Goal: Task Accomplishment & Management: Use online tool/utility

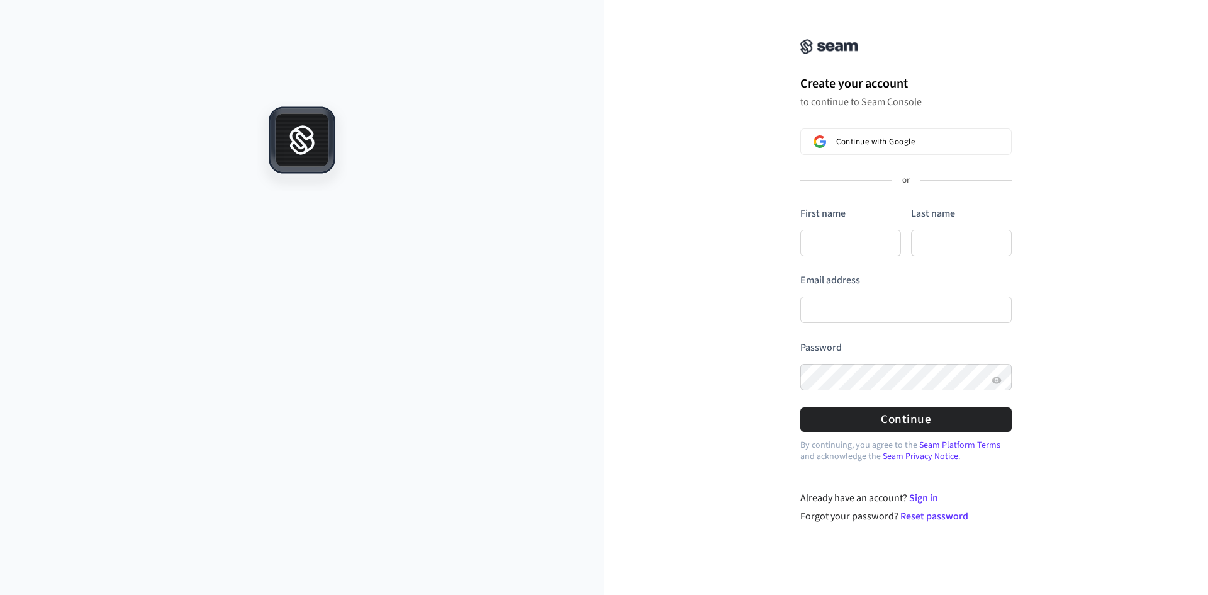
click at [926, 501] on link "Sign in" at bounding box center [923, 498] width 29 height 14
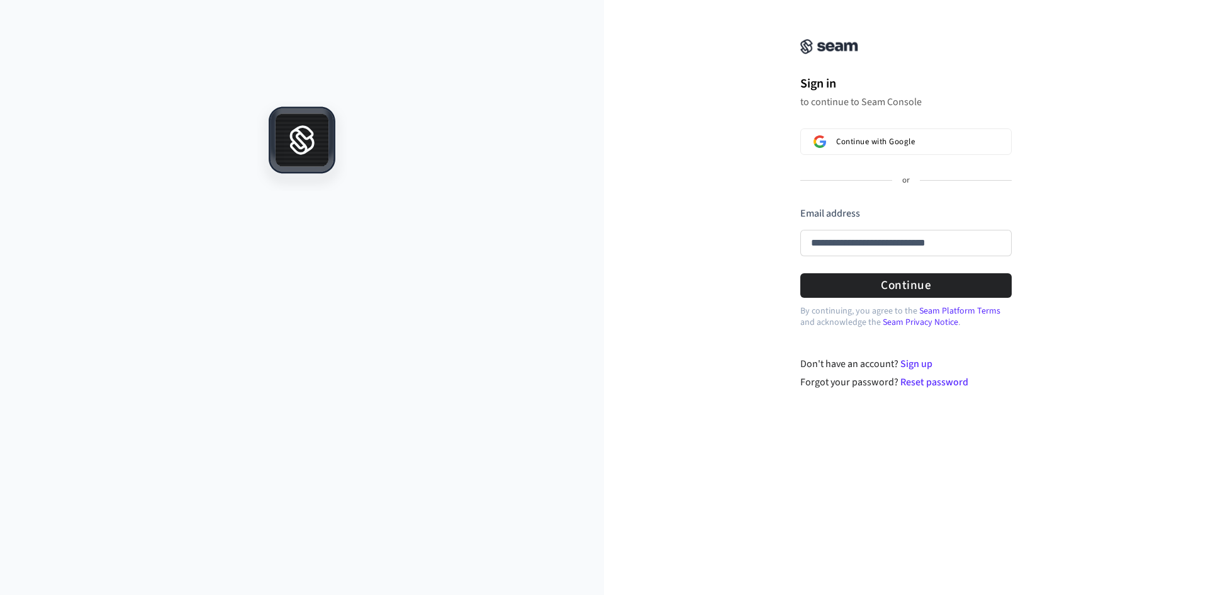
type input "**********"
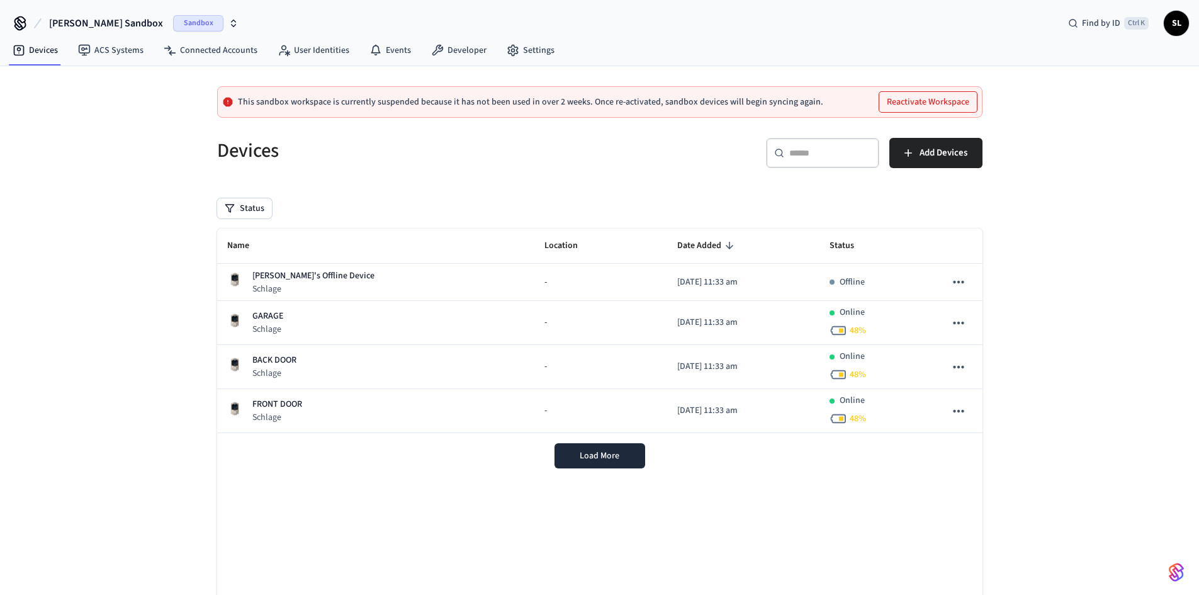
drag, startPoint x: 879, startPoint y: 334, endPoint x: 934, endPoint y: 546, distance: 218.6
drag, startPoint x: 934, startPoint y: 546, endPoint x: 84, endPoint y: 359, distance: 871.1
click at [84, 361] on div "This sandbox workspace is currently suspended because it has not been used in o…" at bounding box center [599, 372] width 1199 height 612
click at [173, 28] on span "Sandbox" at bounding box center [198, 23] width 50 height 16
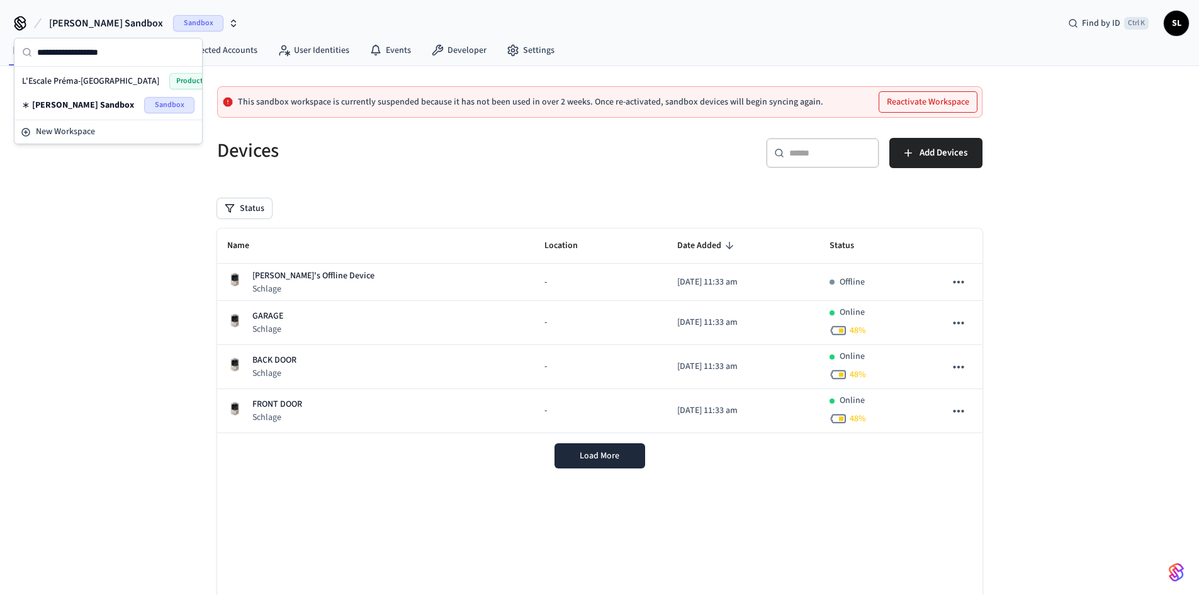
click at [103, 79] on span "L'Escale Préma-[GEOGRAPHIC_DATA]" at bounding box center [90, 81] width 137 height 13
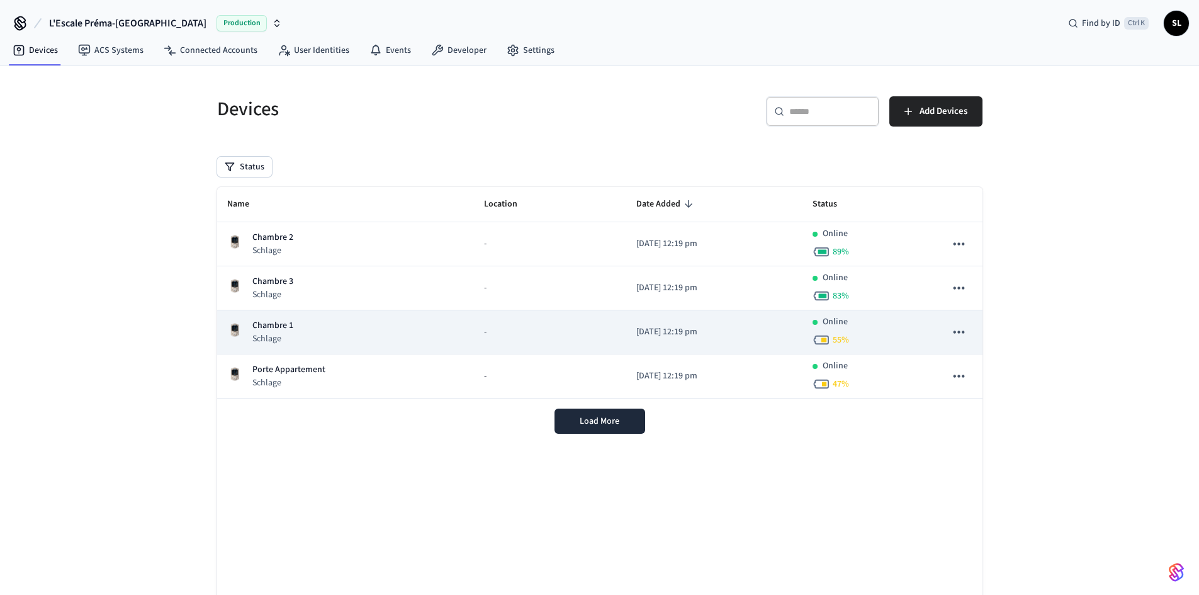
click at [311, 318] on td "Chambre 1 Schlage" at bounding box center [345, 332] width 257 height 44
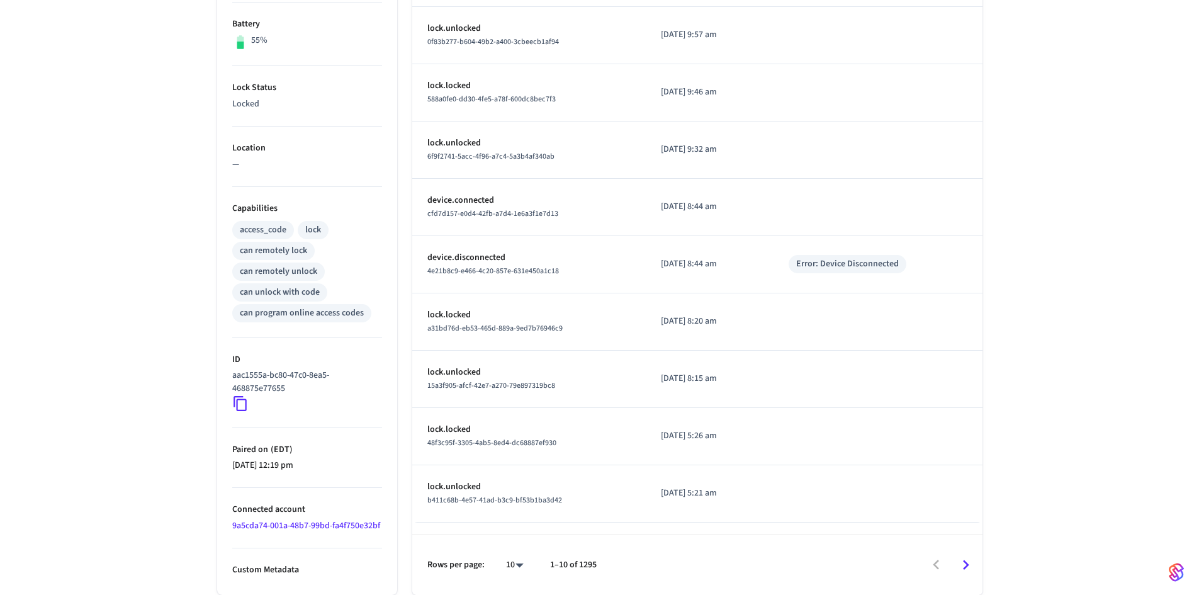
scroll to position [339, 0]
click at [966, 564] on icon "Go to next page" at bounding box center [966, 565] width 20 height 20
click at [962, 563] on icon "Go to next page" at bounding box center [966, 565] width 20 height 20
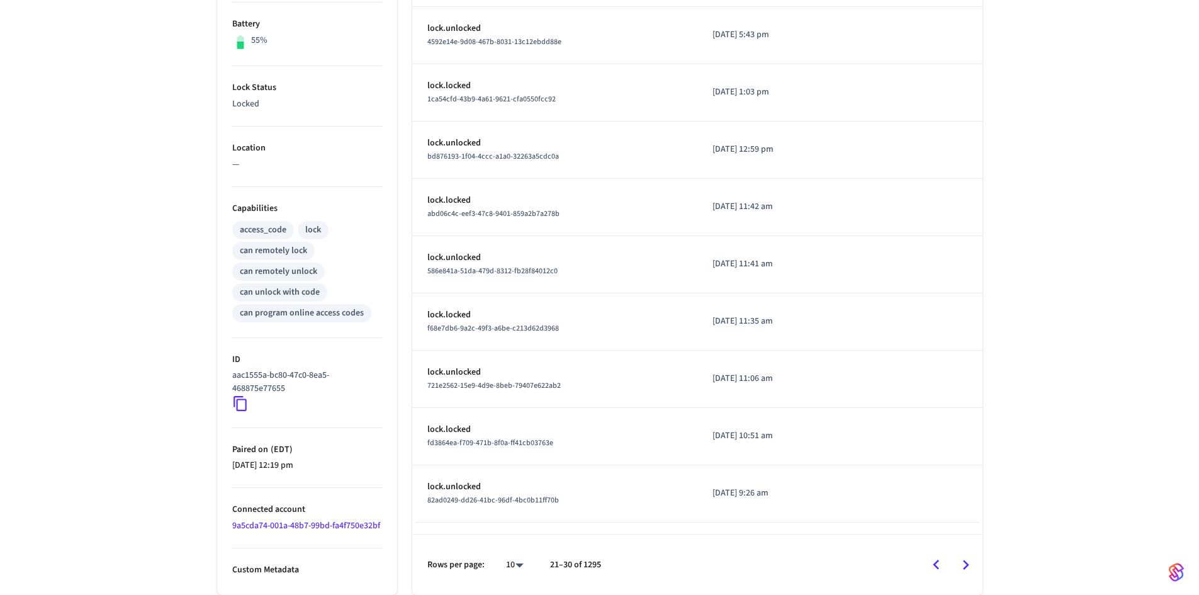
click at [964, 568] on icon "Go to next page" at bounding box center [966, 564] width 6 height 10
click at [967, 563] on icon "Go to next page" at bounding box center [966, 564] width 6 height 10
click at [967, 562] on icon "Go to next page" at bounding box center [966, 565] width 20 height 20
click at [968, 575] on button "Go to next page" at bounding box center [966, 565] width 30 height 30
click at [968, 567] on icon "Go to next page" at bounding box center [966, 565] width 20 height 20
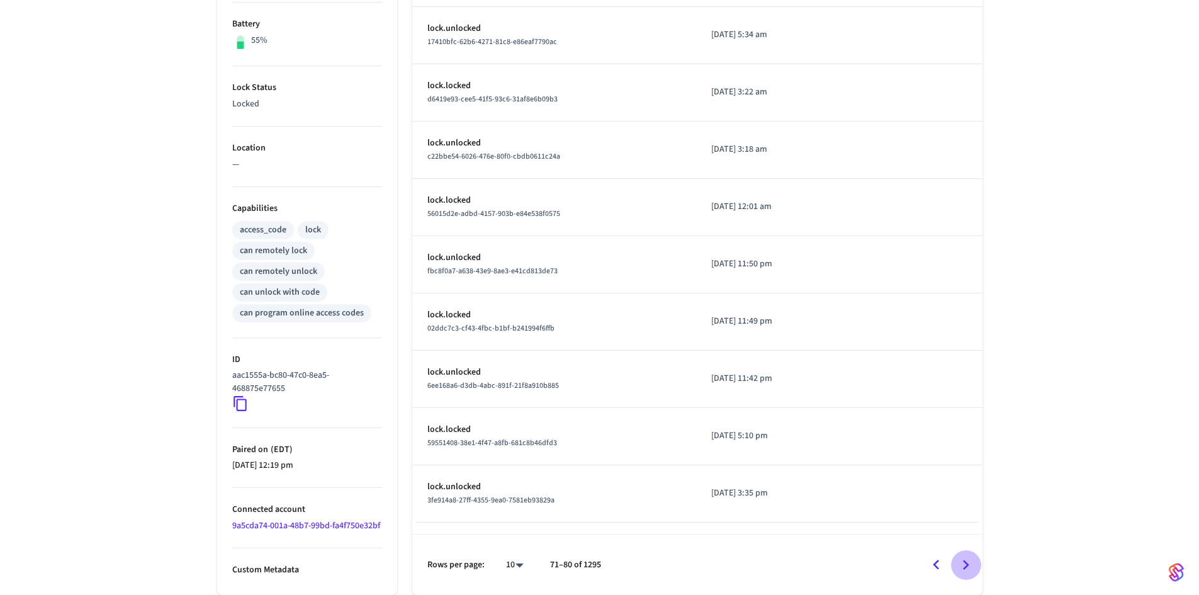
click at [972, 564] on icon "Go to next page" at bounding box center [966, 565] width 20 height 20
click at [972, 567] on icon "Go to next page" at bounding box center [966, 565] width 20 height 20
click at [967, 561] on icon "Go to next page" at bounding box center [966, 565] width 20 height 20
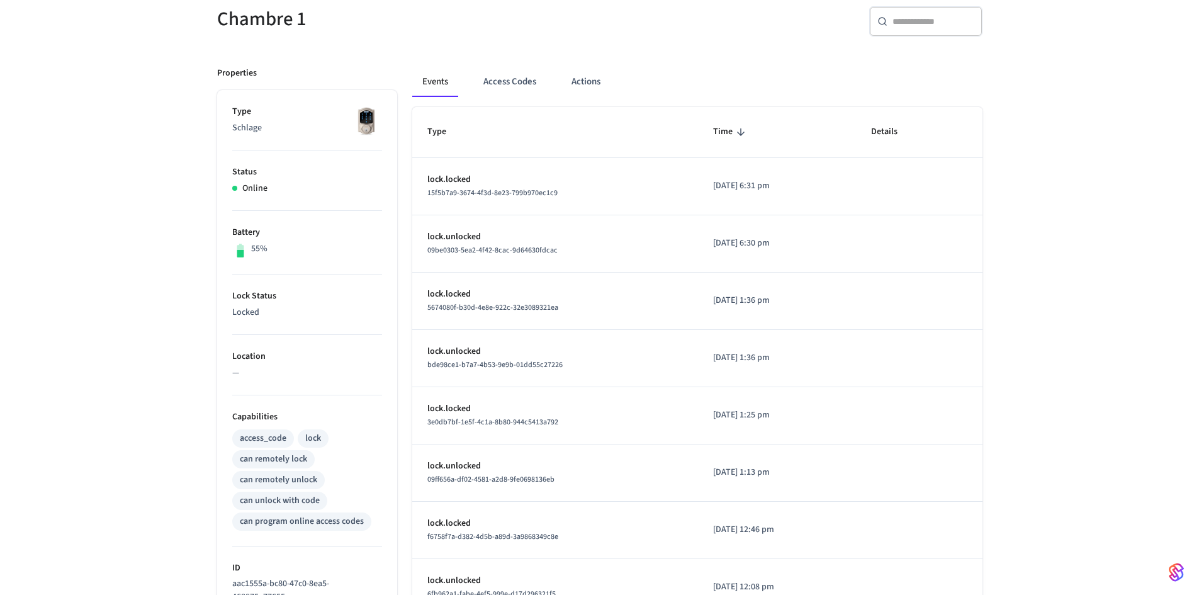
scroll to position [0, 0]
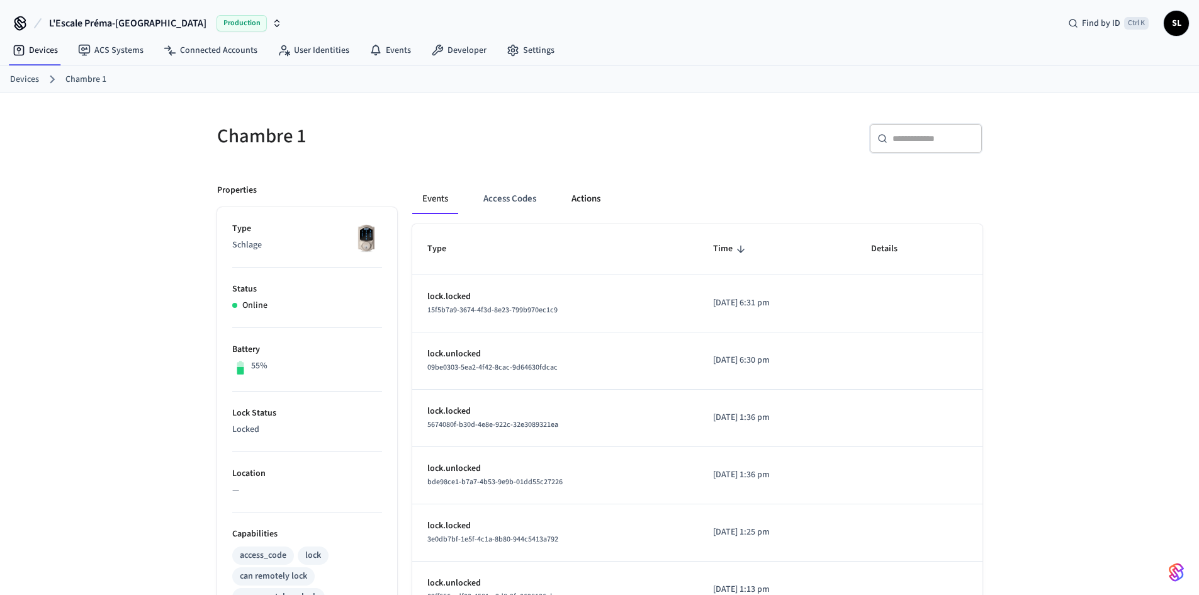
click at [586, 205] on button "Actions" at bounding box center [585, 199] width 49 height 30
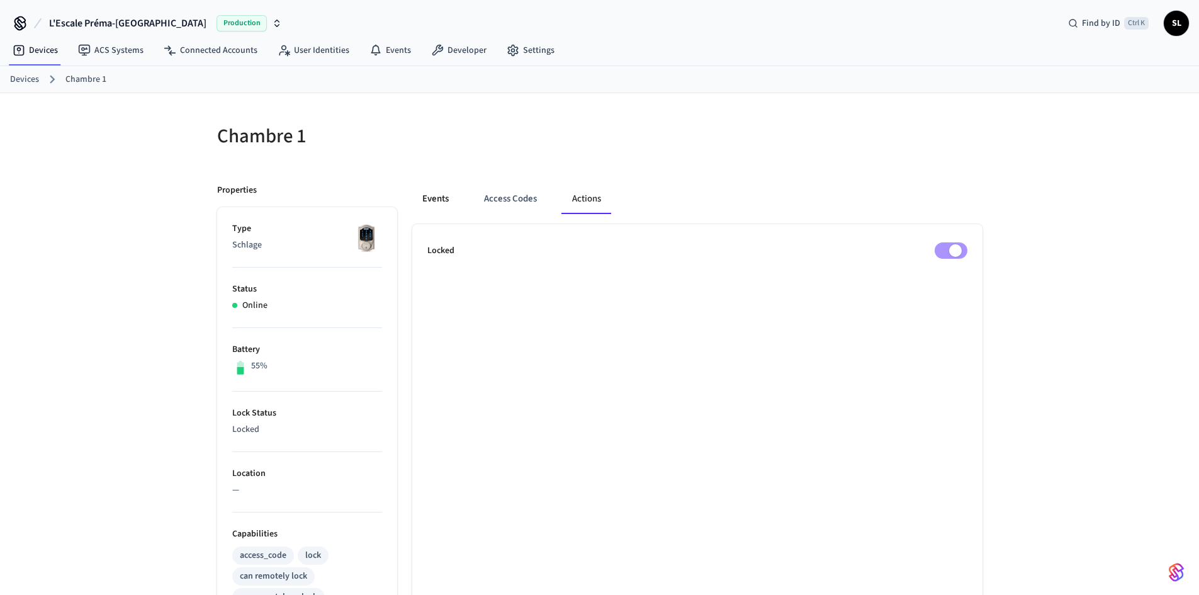
click at [448, 199] on button "Events" at bounding box center [435, 199] width 47 height 30
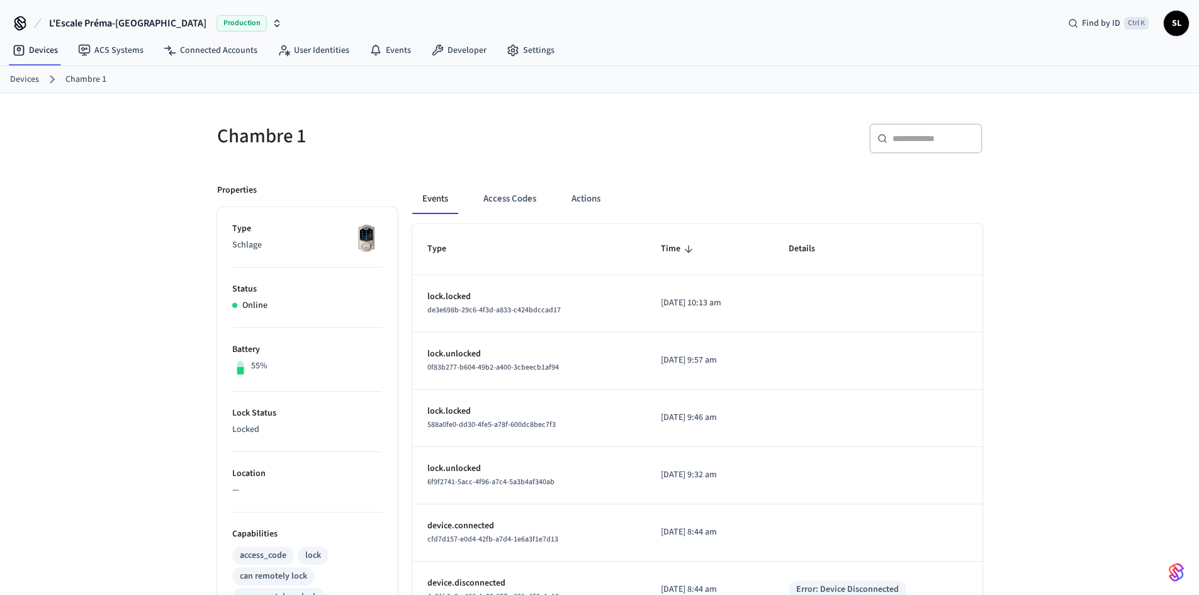
click at [748, 140] on div "​ ​" at bounding box center [794, 143] width 375 height 40
click at [464, 49] on link "Developer" at bounding box center [459, 50] width 76 height 23
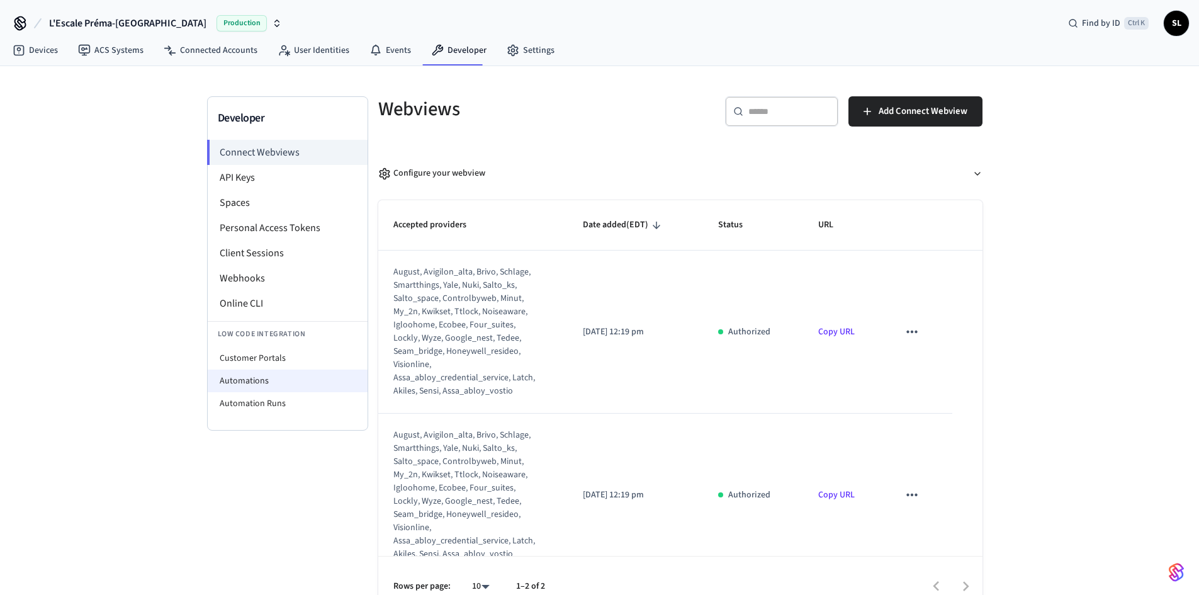
click at [281, 374] on li "Automations" at bounding box center [288, 380] width 160 height 23
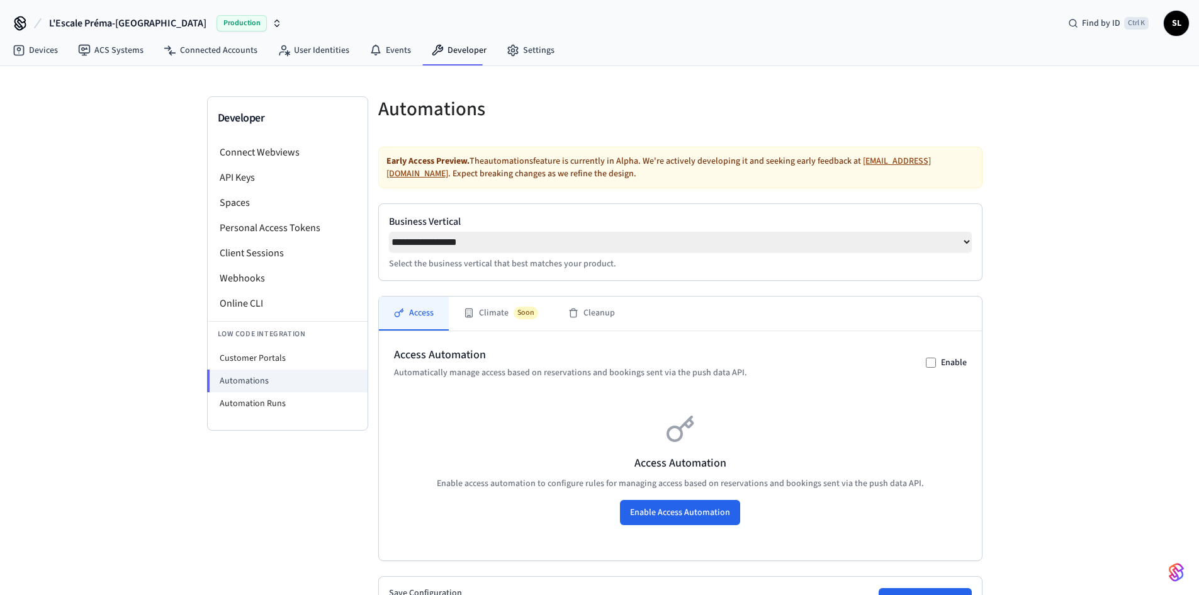
click at [635, 240] on select "**********" at bounding box center [680, 242] width 583 height 21
select select "*******"
click at [389, 232] on select "**********" at bounding box center [680, 242] width 583 height 21
click at [525, 198] on div "**********" at bounding box center [680, 452] width 604 height 610
click at [612, 323] on button "Cleanup" at bounding box center [591, 313] width 77 height 34
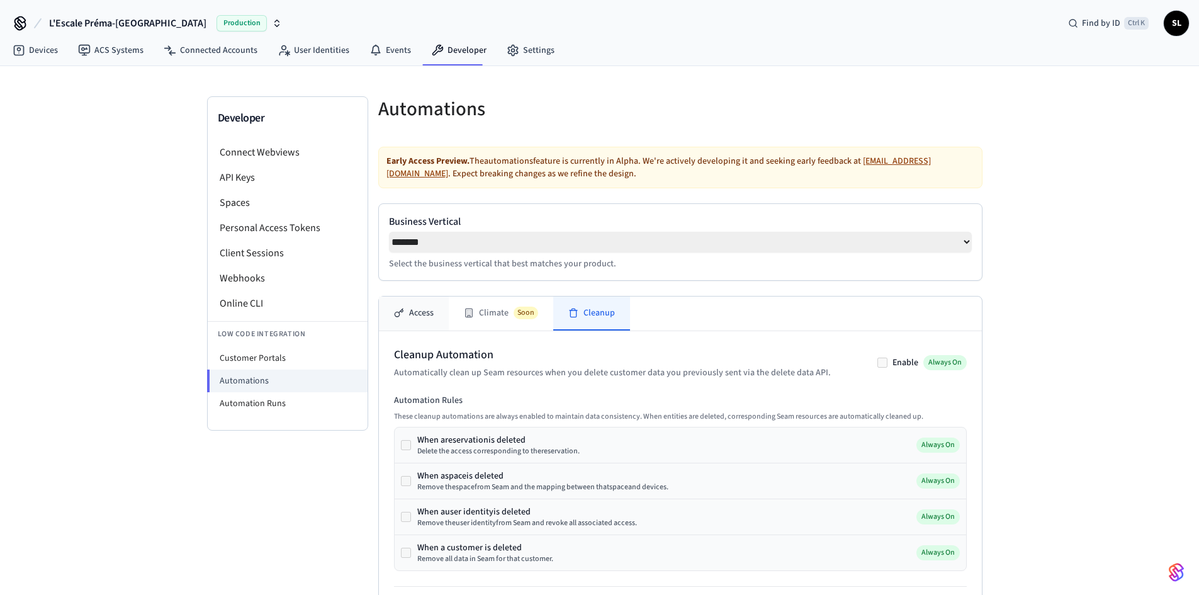
click at [410, 325] on button "Access" at bounding box center [414, 313] width 70 height 34
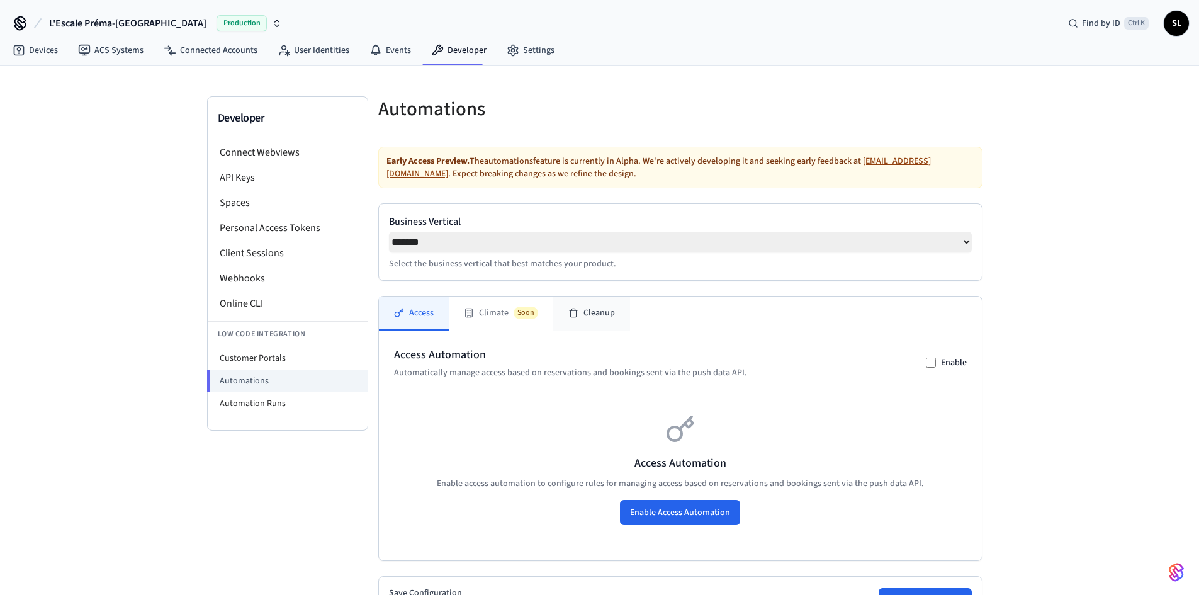
click at [585, 316] on button "Cleanup" at bounding box center [591, 313] width 77 height 34
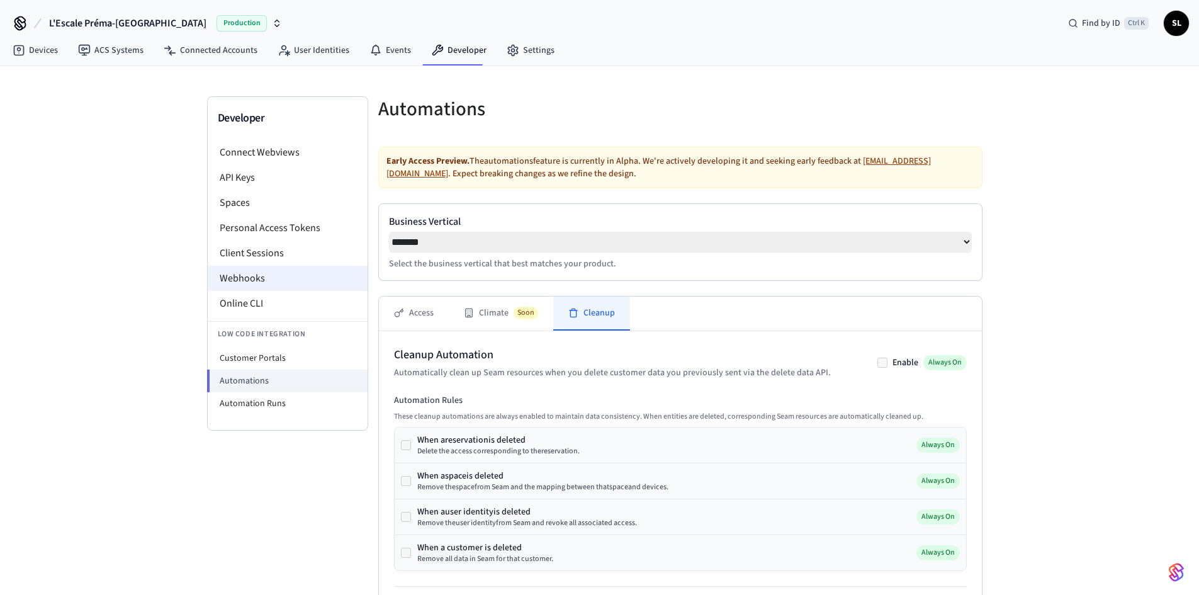
click at [290, 276] on li "Webhooks" at bounding box center [288, 278] width 160 height 25
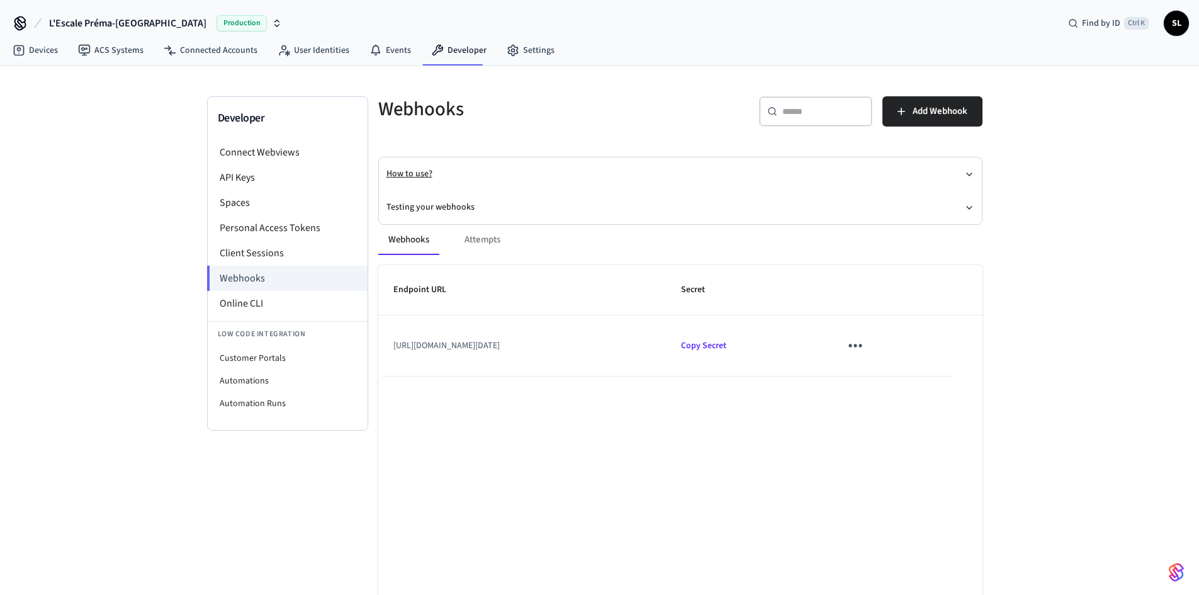
click at [582, 165] on button "How to use?" at bounding box center [680, 173] width 588 height 33
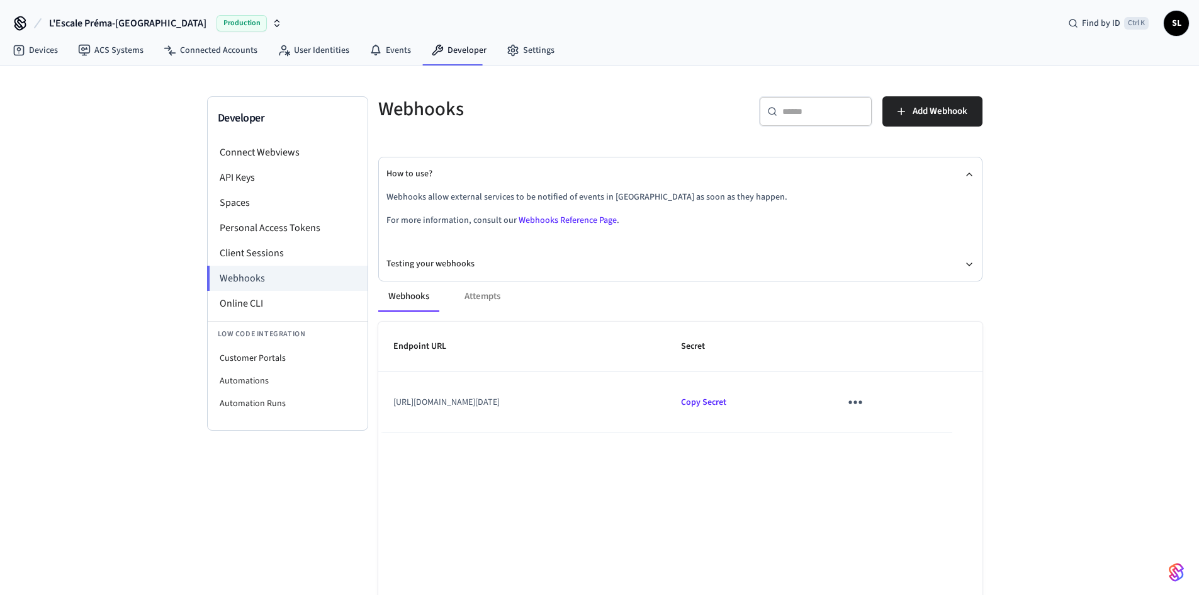
click at [865, 412] on icon "sticky table" at bounding box center [855, 402] width 20 height 20
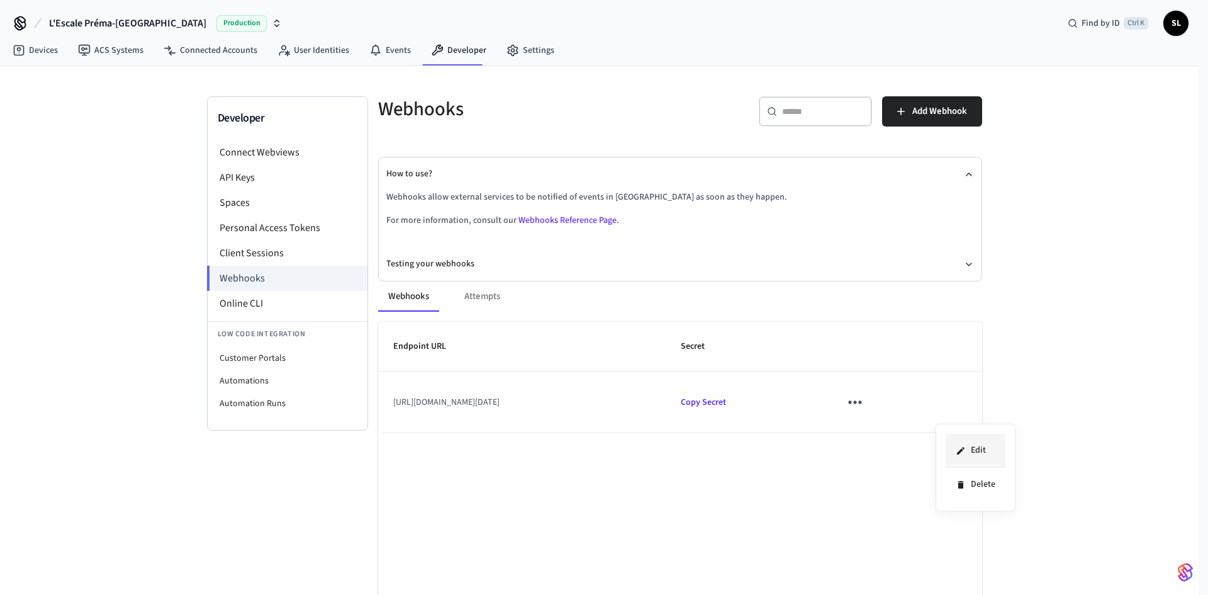
click at [967, 443] on li "Edit" at bounding box center [976, 451] width 60 height 34
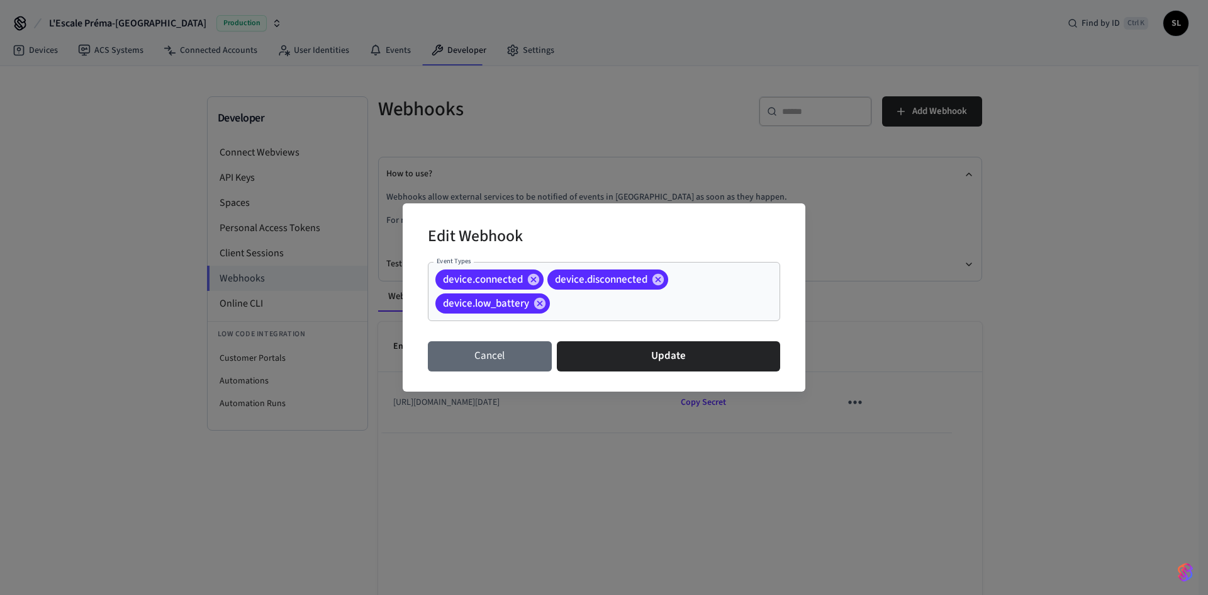
click at [485, 355] on button "Cancel" at bounding box center [490, 356] width 124 height 30
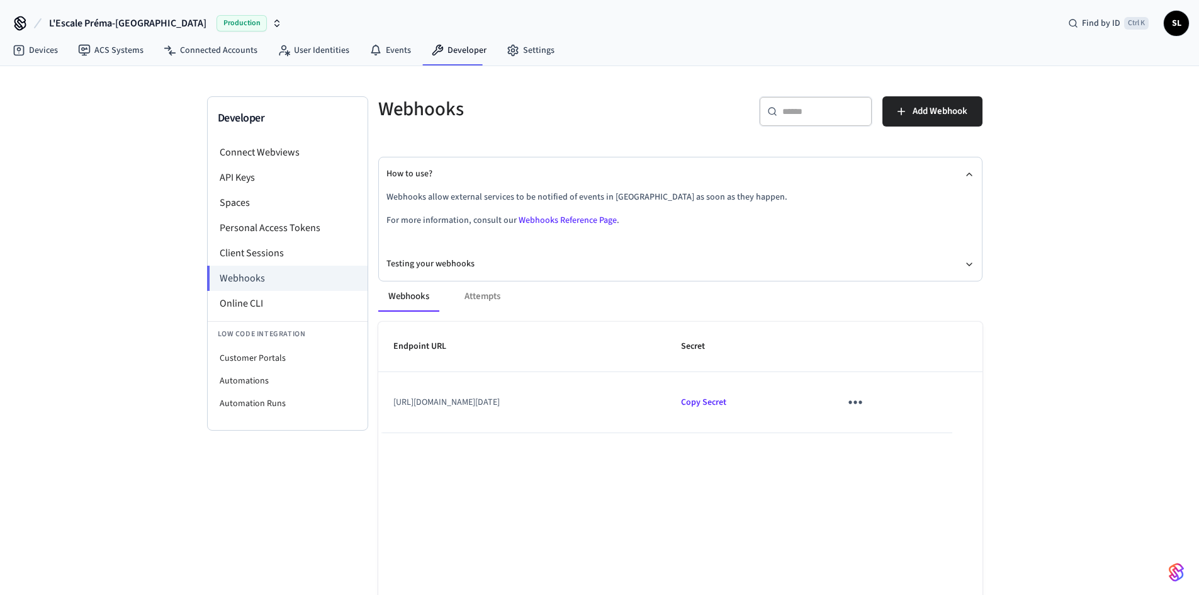
drag, startPoint x: 572, startPoint y: 429, endPoint x: 395, endPoint y: 392, distance: 181.2
click at [395, 392] on td "[URL][DOMAIN_NAME][DATE]" at bounding box center [522, 402] width 288 height 60
copy td "[URL][DOMAIN_NAME][DATE]"
